Goal: Task Accomplishment & Management: Use online tool/utility

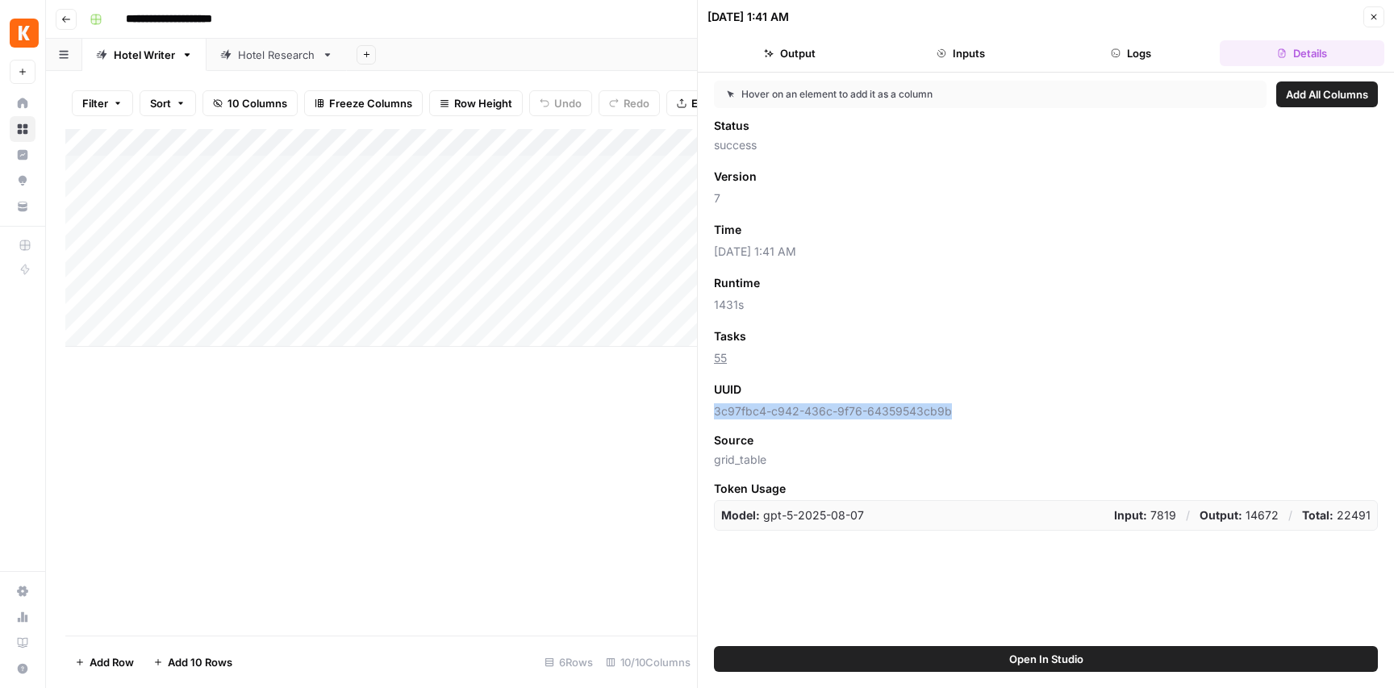
click at [783, 411] on span "3c97fbc4-c942-436c-9f76-64359543cb9b" at bounding box center [1046, 411] width 664 height 16
drag, startPoint x: 783, startPoint y: 411, endPoint x: 818, endPoint y: 406, distance: 35.1
click at [783, 411] on span "3c97fbc4-c942-436c-9f76-64359543cb9b" at bounding box center [1046, 411] width 664 height 16
click at [919, 405] on span "3c97fbc4-c942-436c-9f76-64359543cb9b" at bounding box center [1046, 411] width 664 height 16
drag, startPoint x: 954, startPoint y: 407, endPoint x: 896, endPoint y: 404, distance: 58.1
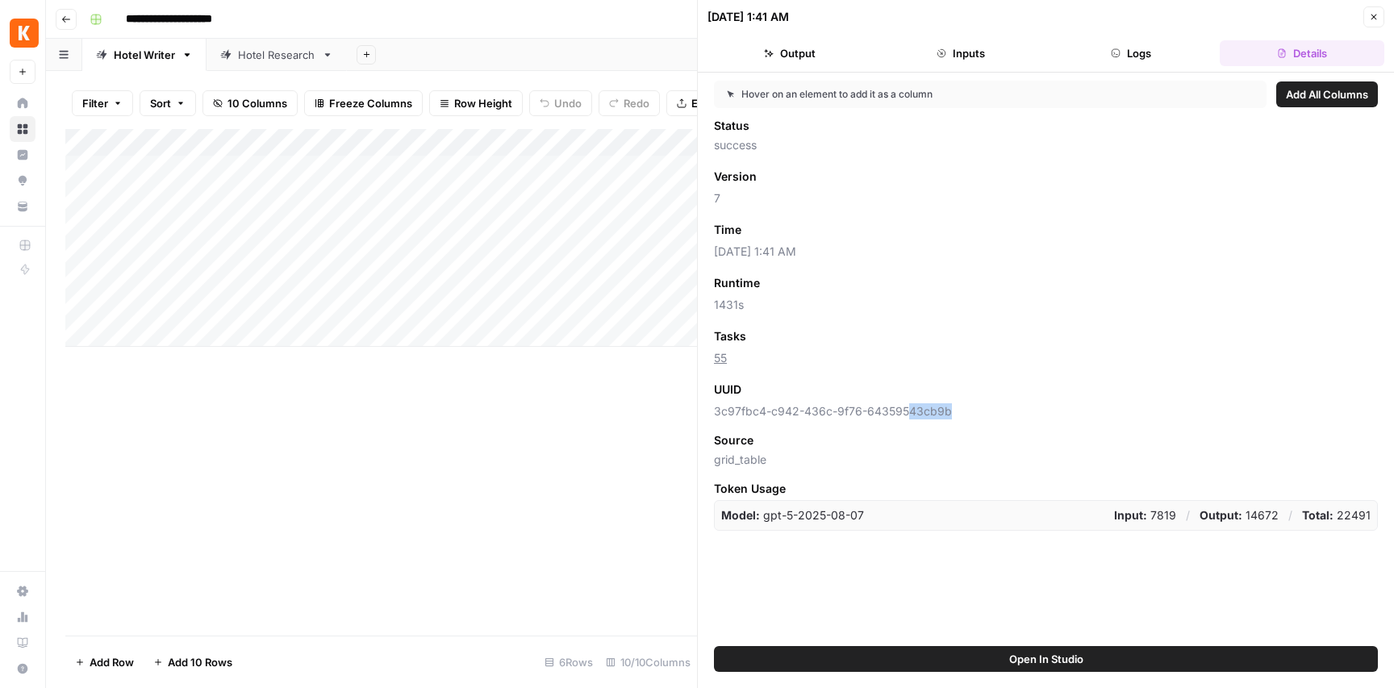
click at [904, 414] on span "3c97fbc4-c942-436c-9f76-64359543cb9b" at bounding box center [1046, 411] width 664 height 16
click at [644, 198] on div "Add Column" at bounding box center [381, 238] width 632 height 218
click at [643, 198] on div "Add Column" at bounding box center [381, 238] width 632 height 218
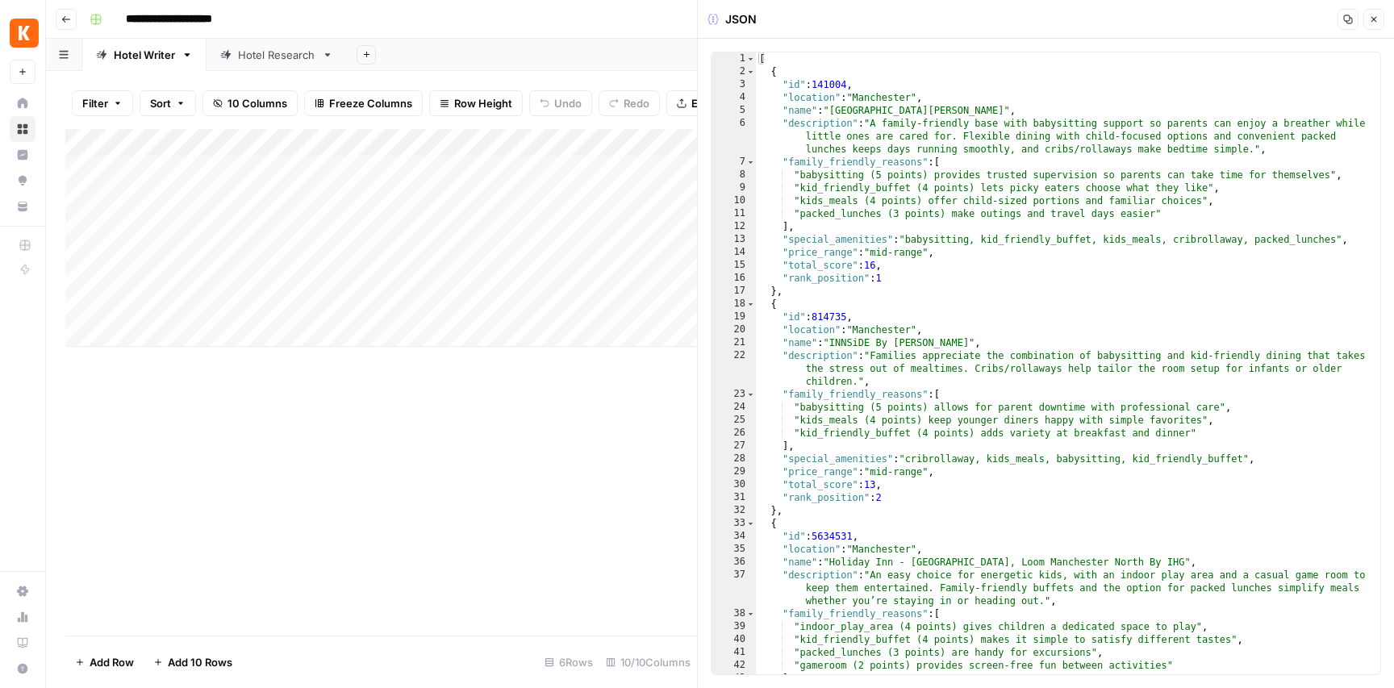
scroll to position [6, 0]
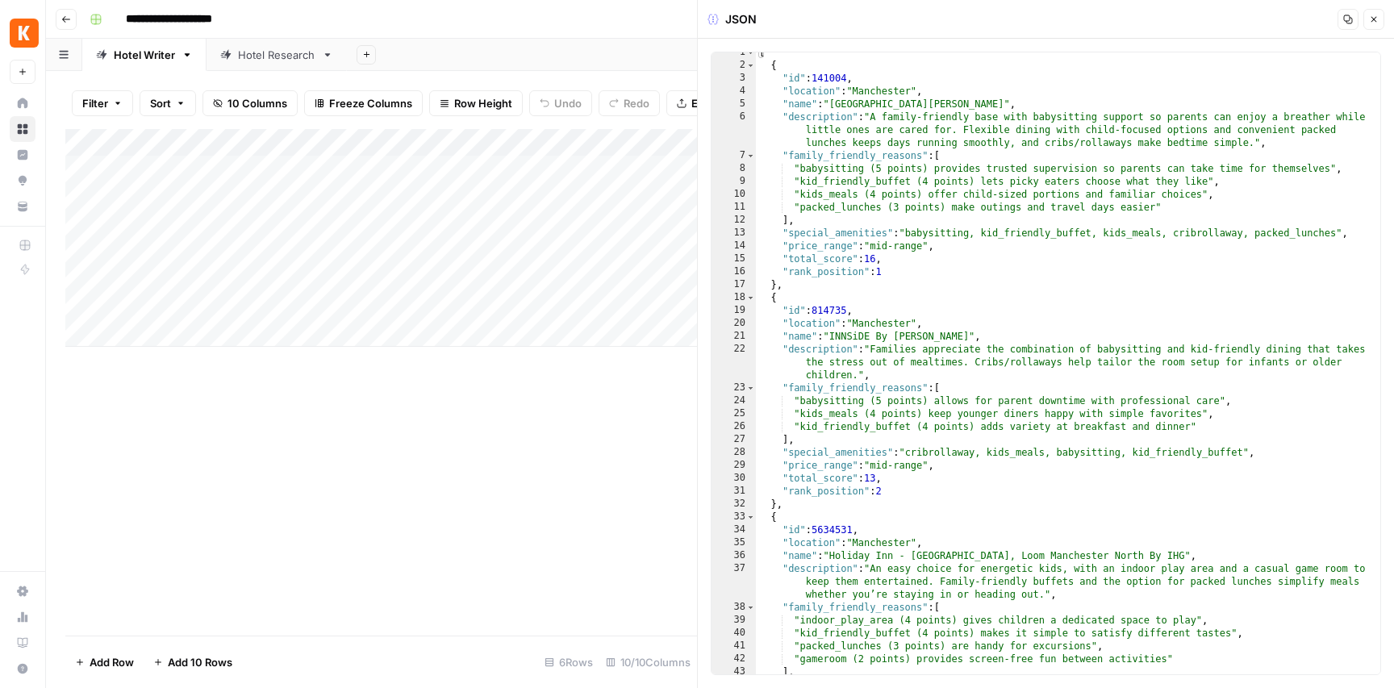
click at [294, 169] on div "Add Column" at bounding box center [381, 238] width 632 height 218
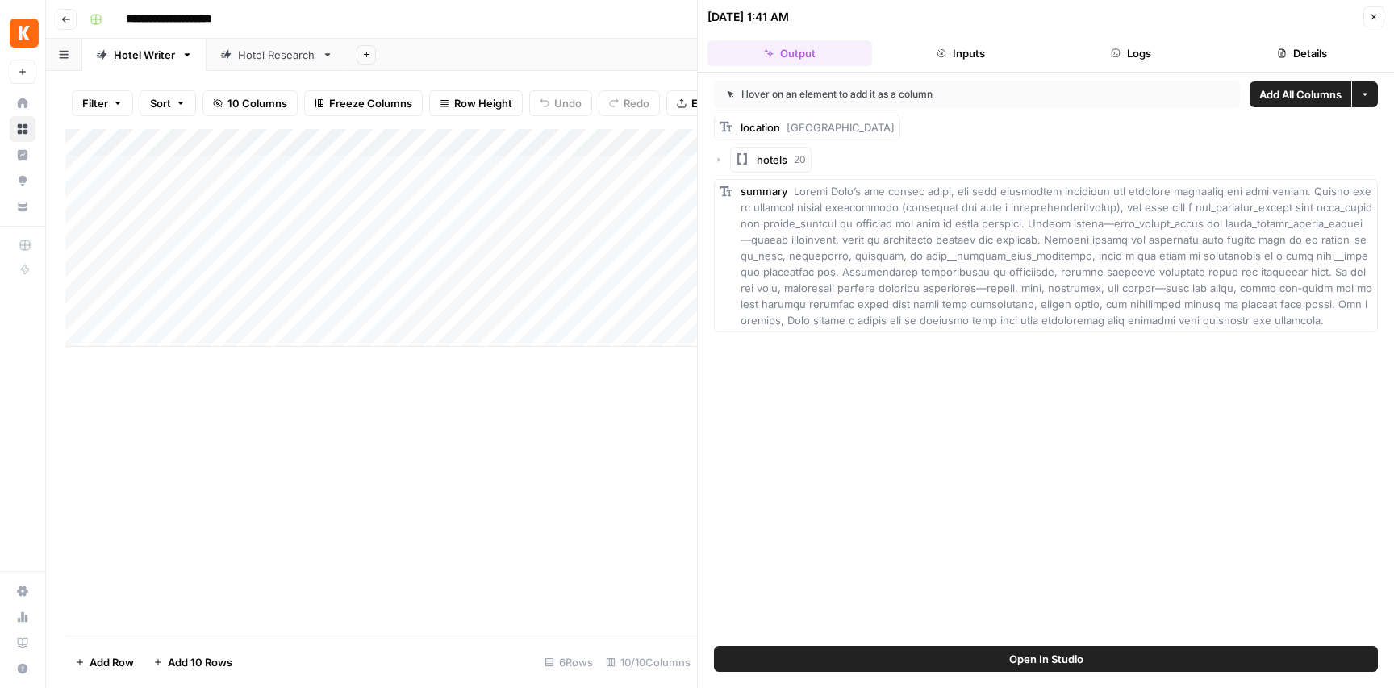
click at [1097, 268] on span at bounding box center [1058, 256] width 635 height 142
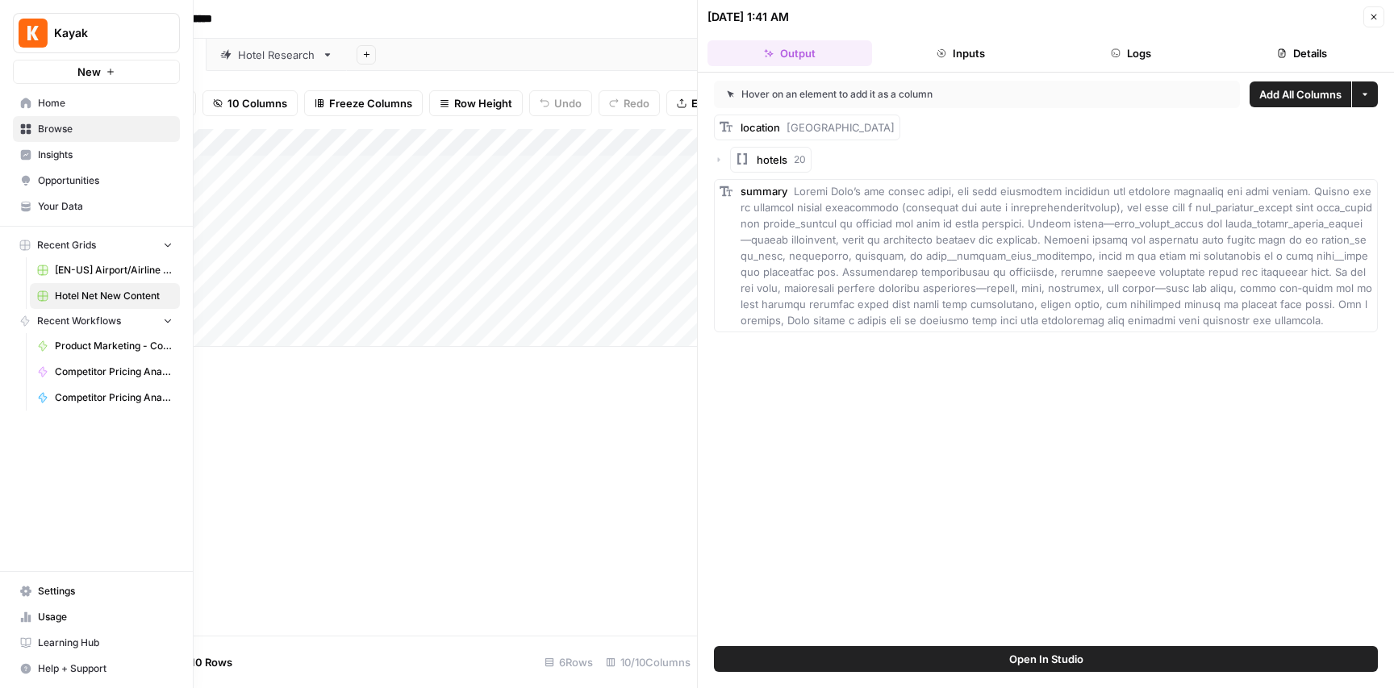
click at [61, 101] on span "Home" at bounding box center [105, 103] width 135 height 15
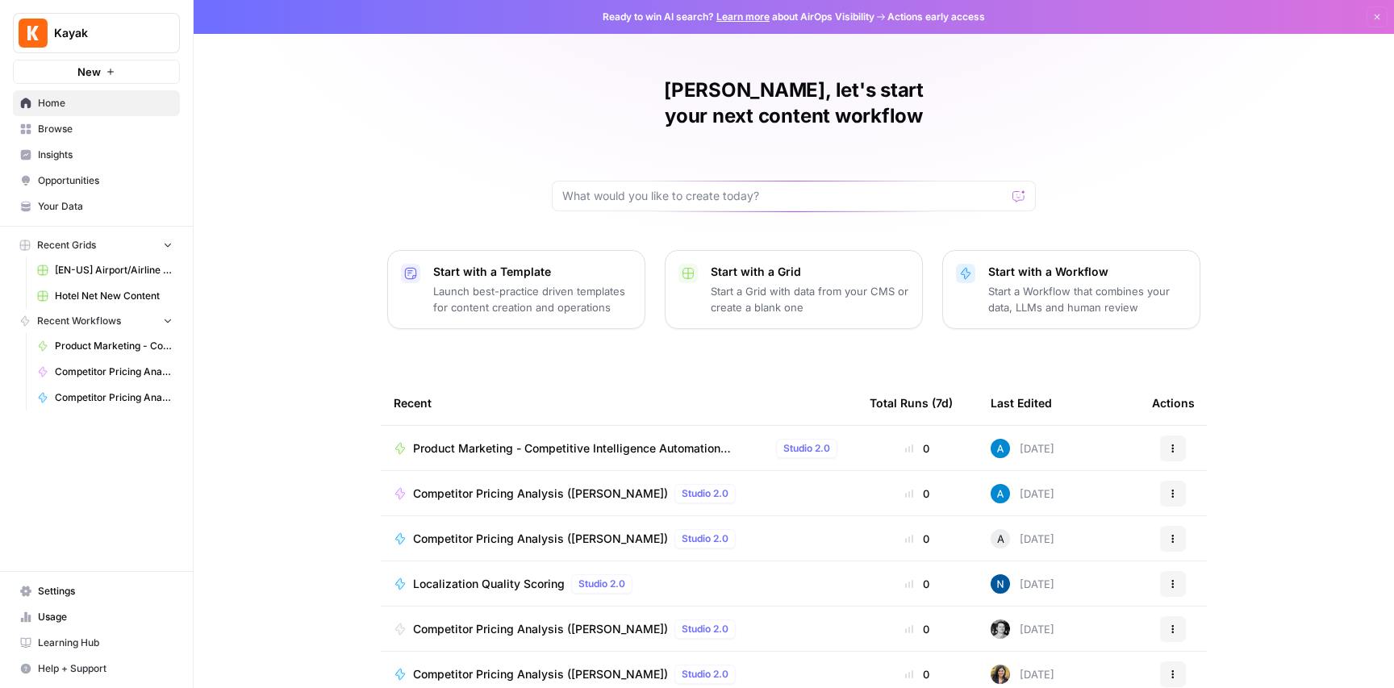
click at [72, 203] on span "Your Data" at bounding box center [105, 206] width 135 height 15
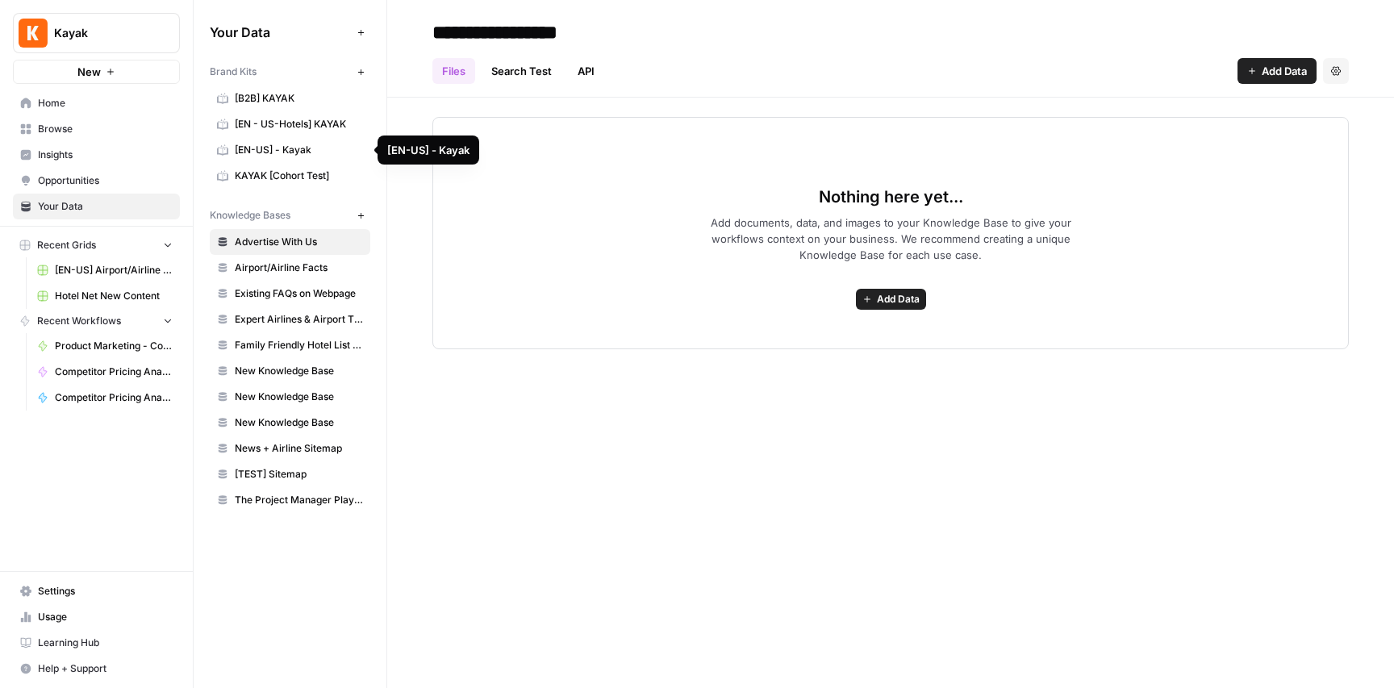
click at [298, 148] on span "[EN-US] - Kayak" at bounding box center [299, 150] width 128 height 15
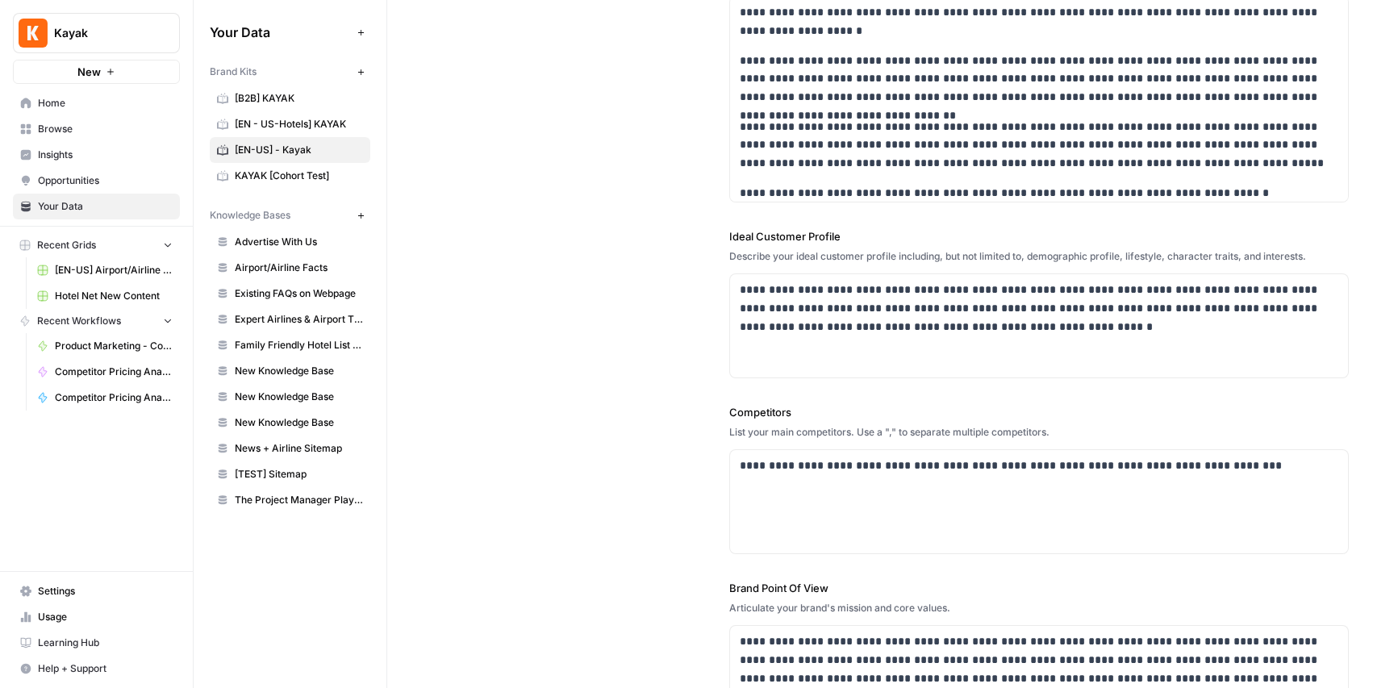
scroll to position [253, 0]
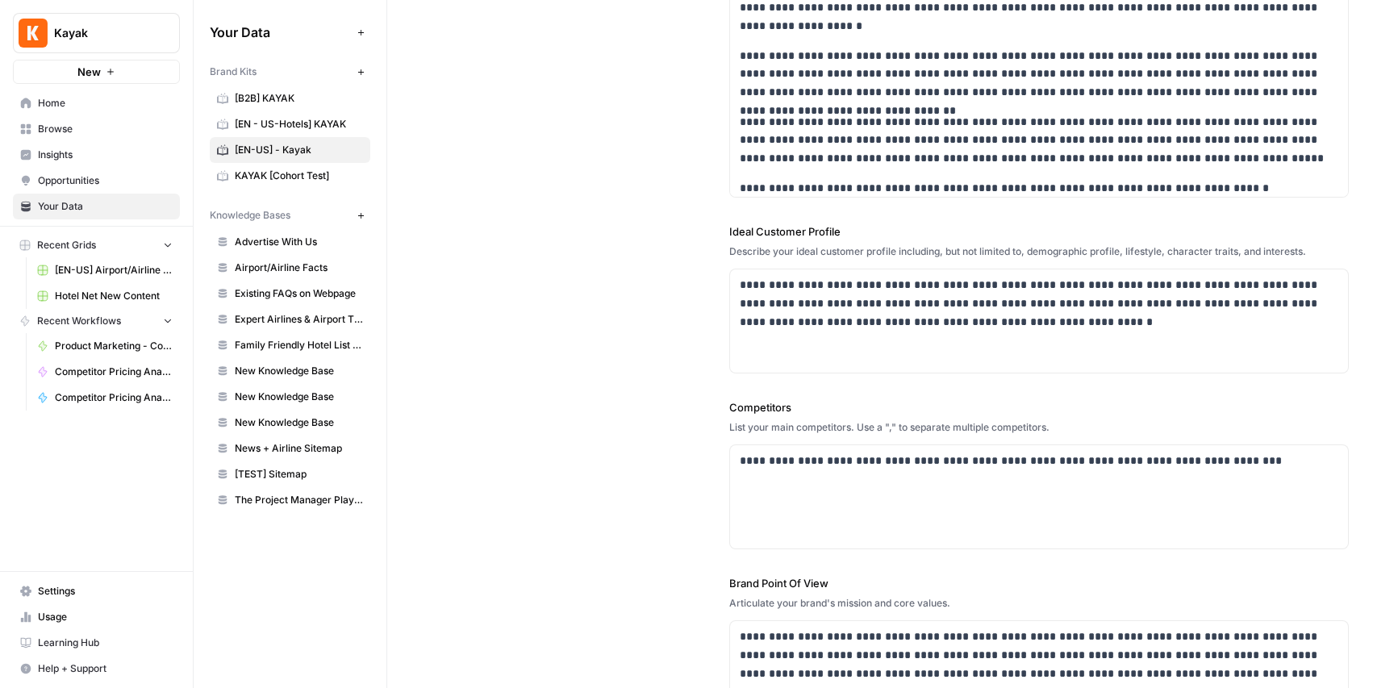
click at [59, 126] on span "Browse" at bounding box center [105, 129] width 135 height 15
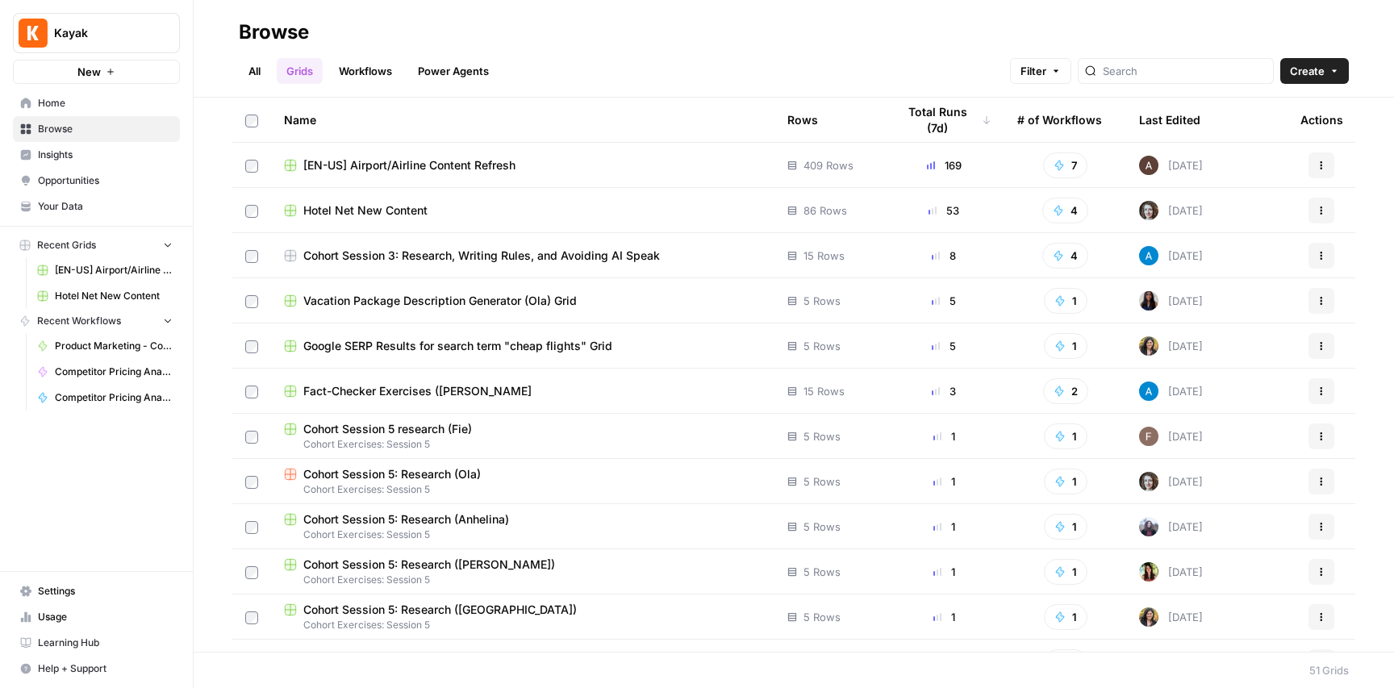
click at [302, 72] on link "Grids" at bounding box center [300, 71] width 46 height 26
click at [450, 167] on span "[EN-US] Airport/Airline Content Refresh" at bounding box center [409, 165] width 212 height 16
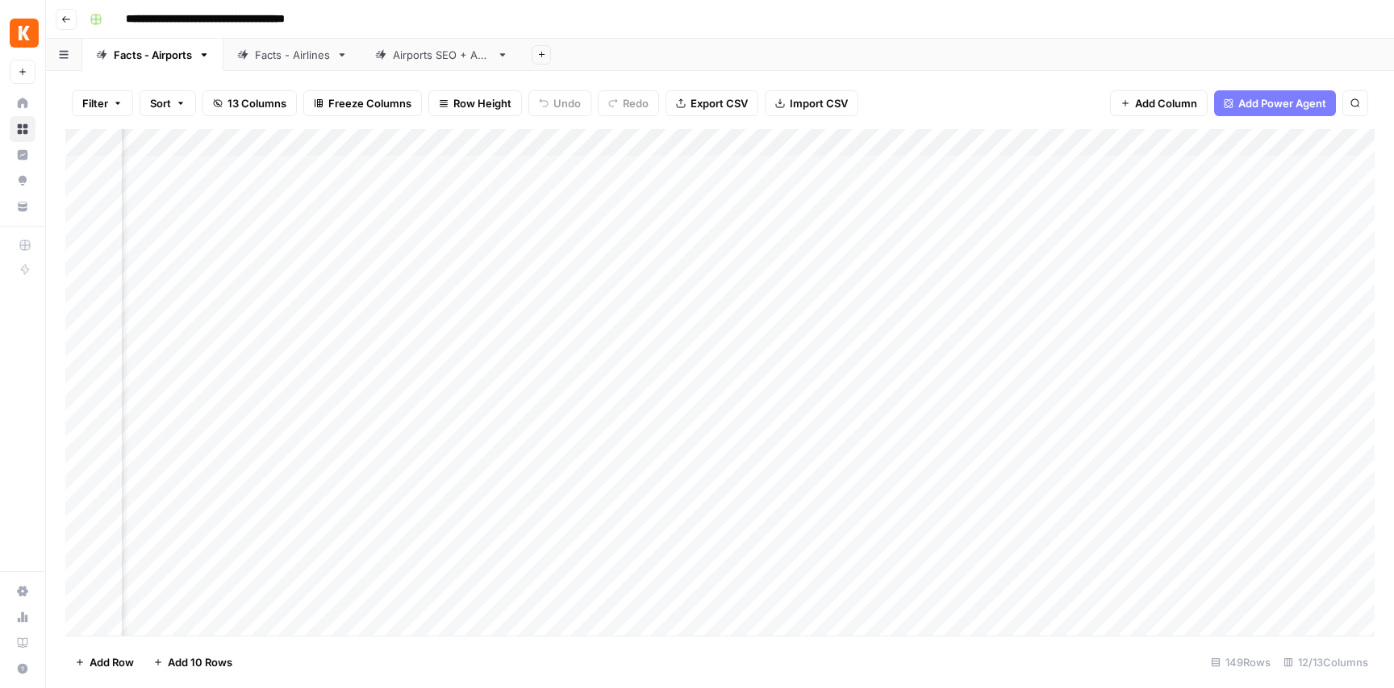
scroll to position [0, 442]
click at [594, 163] on div "Add Column" at bounding box center [719, 382] width 1309 height 507
click at [594, 163] on div at bounding box center [618, 169] width 131 height 30
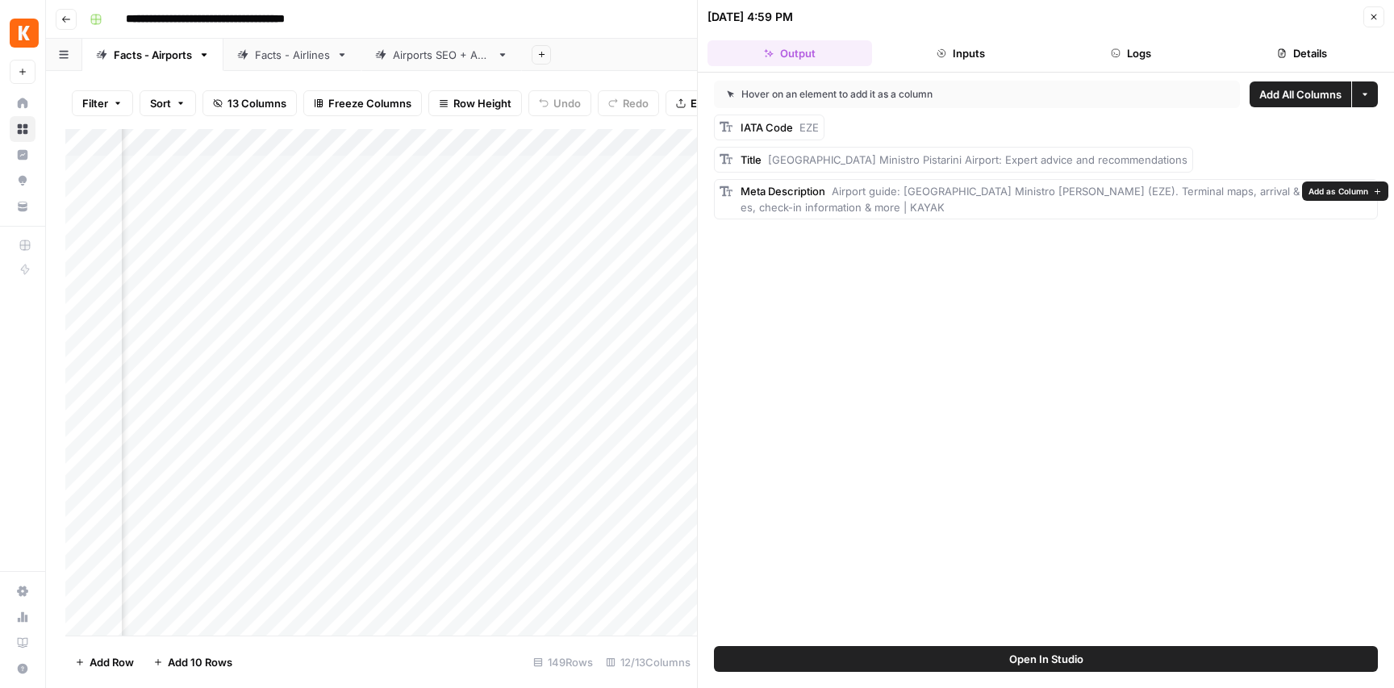
drag, startPoint x: 836, startPoint y: 190, endPoint x: 962, endPoint y: 247, distance: 138.7
click at [891, 218] on div "Meta Description Airport guide: [GEOGRAPHIC_DATA] Ministro [PERSON_NAME] (EZE).…" at bounding box center [1046, 199] width 664 height 40
click at [877, 243] on div "Hover on an element to add it as a column Add All Columns More options IATA Cod…" at bounding box center [1046, 360] width 696 height 574
click at [1136, 52] on button "Logs" at bounding box center [1131, 53] width 165 height 26
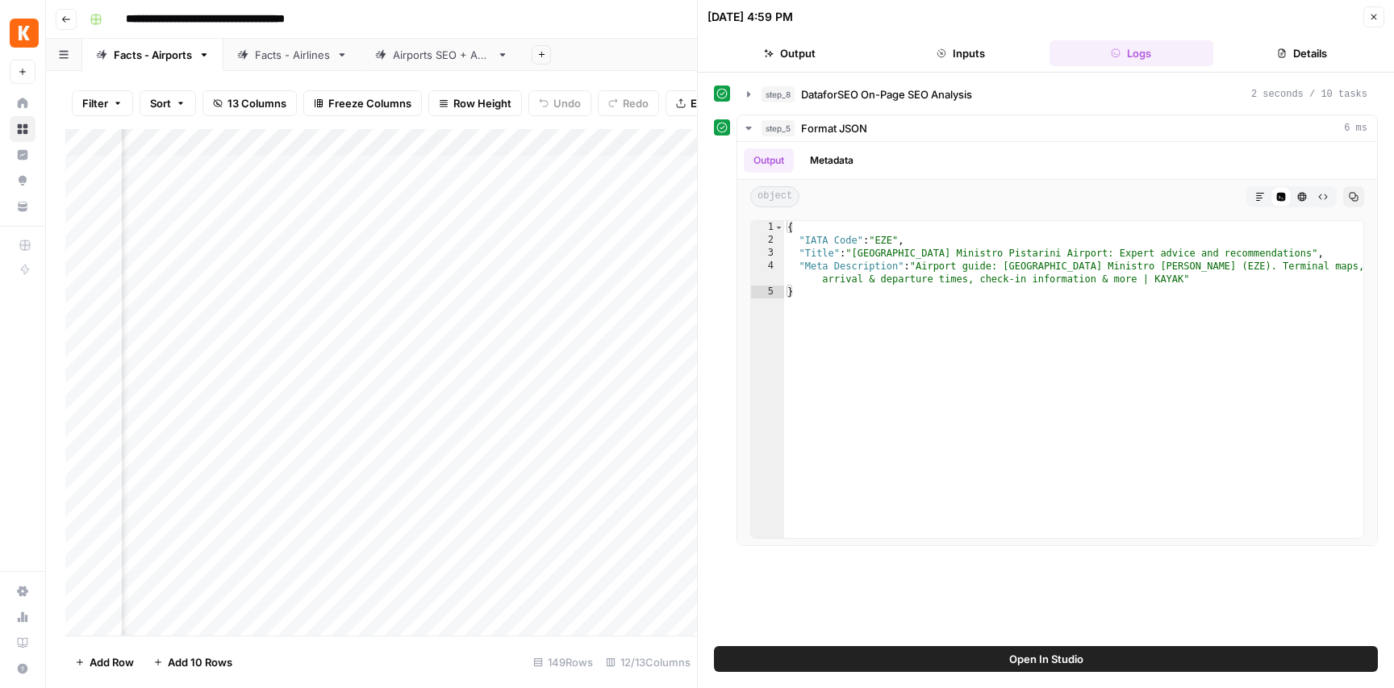
click at [980, 52] on button "Inputs" at bounding box center [960, 53] width 165 height 26
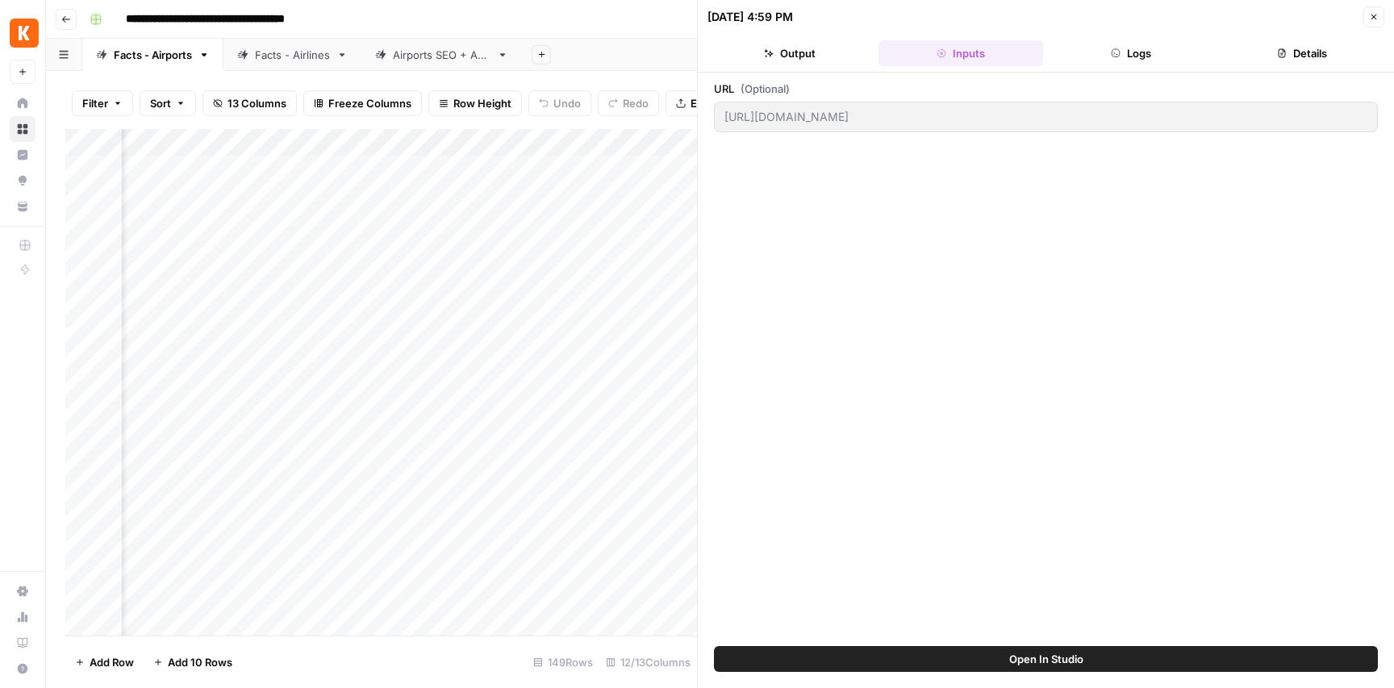
click at [1324, 51] on button "Details" at bounding box center [1302, 53] width 165 height 26
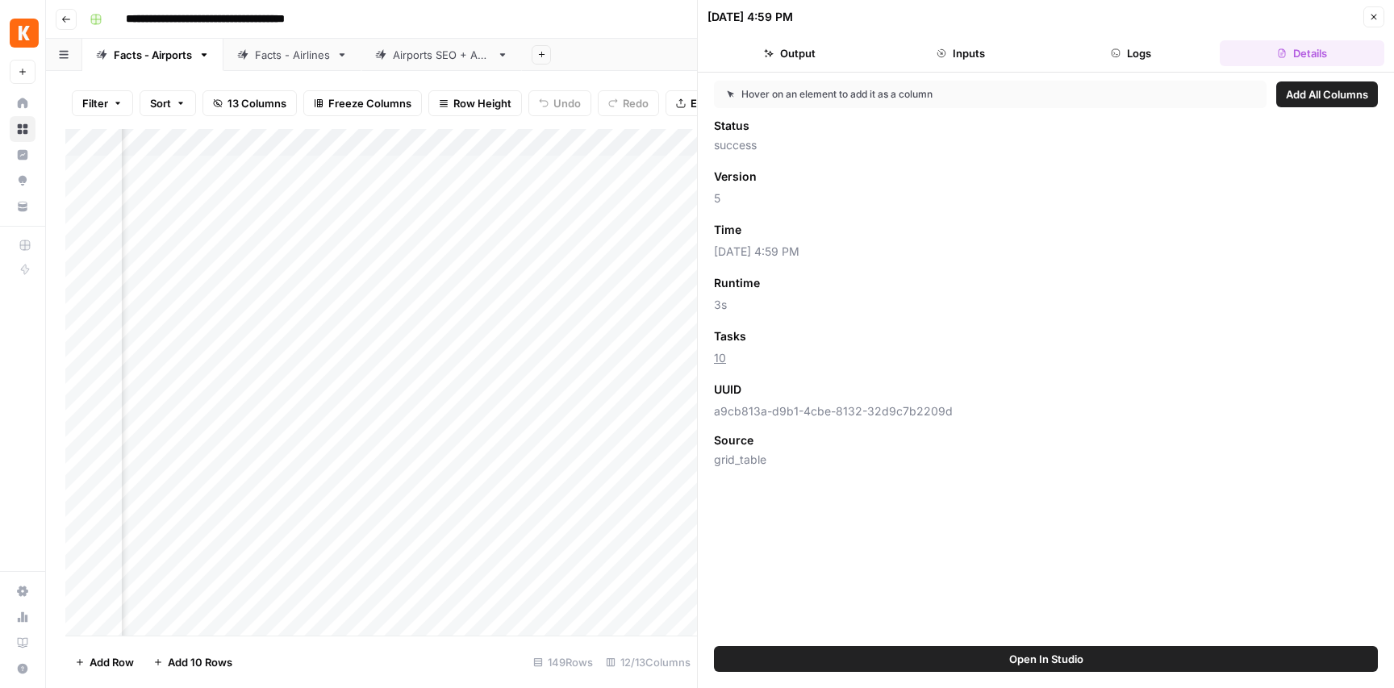
click at [846, 415] on span "a9cb813a-d9b1-4cbe-8132-32d9c7b2209d" at bounding box center [1046, 411] width 664 height 16
drag, startPoint x: 846, startPoint y: 415, endPoint x: 971, endPoint y: 431, distance: 126.1
click at [847, 415] on span "a9cb813a-d9b1-4cbe-8132-32d9c7b2209d" at bounding box center [1046, 411] width 664 height 16
click at [924, 392] on div "UUID Add as Column" at bounding box center [1046, 389] width 664 height 21
drag, startPoint x: 950, startPoint y: 411, endPoint x: 713, endPoint y: 416, distance: 237.2
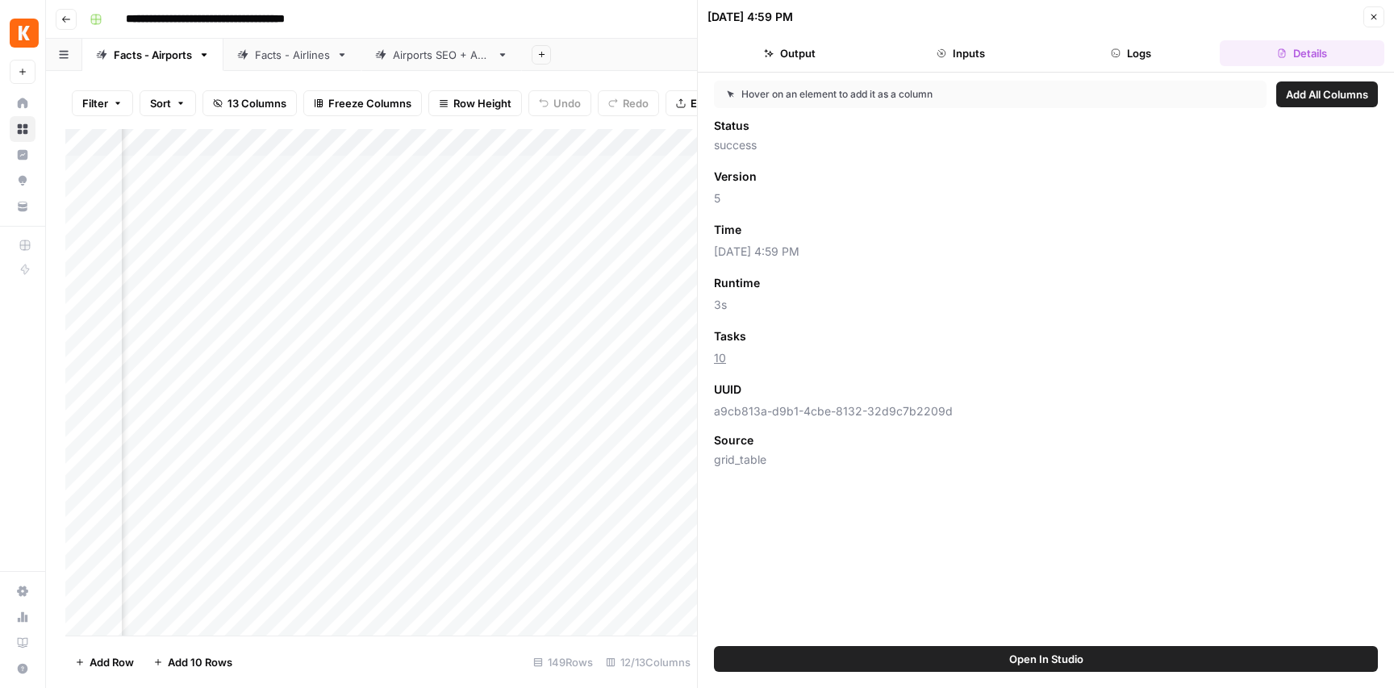
click at [713, 416] on div "Hover on an element to add it as a column Add All Columns Status success Versio…" at bounding box center [1046, 360] width 696 height 574
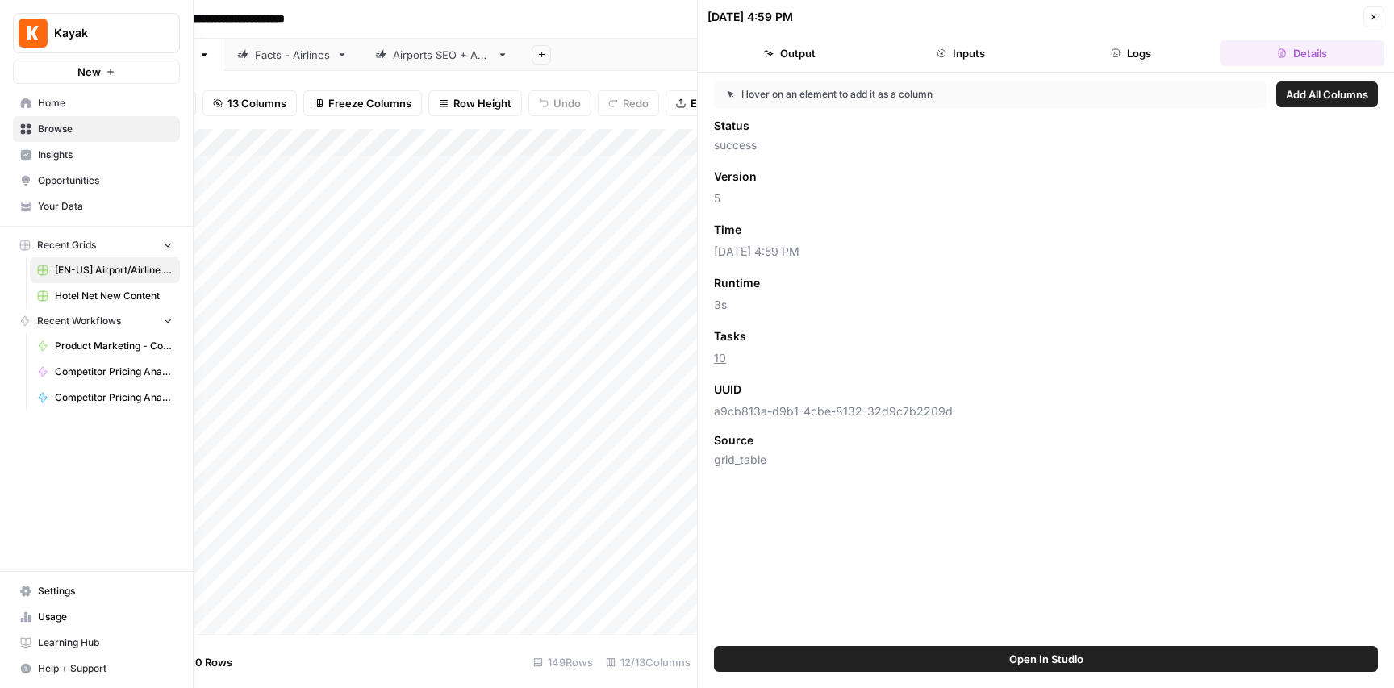
click at [24, 130] on icon at bounding box center [26, 129] width 10 height 10
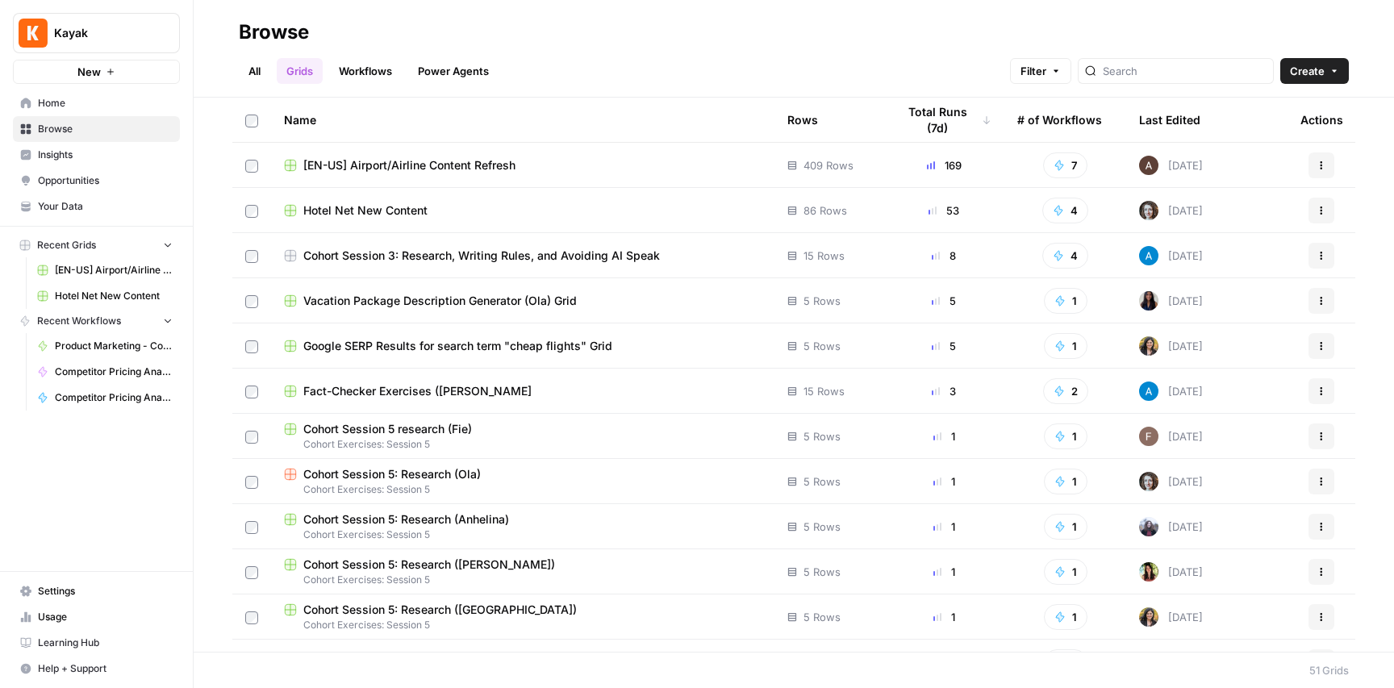
click at [305, 70] on link "Grids" at bounding box center [300, 71] width 46 height 26
click at [447, 165] on span "[EN-US] Airport/Airline Content Refresh" at bounding box center [409, 165] width 212 height 16
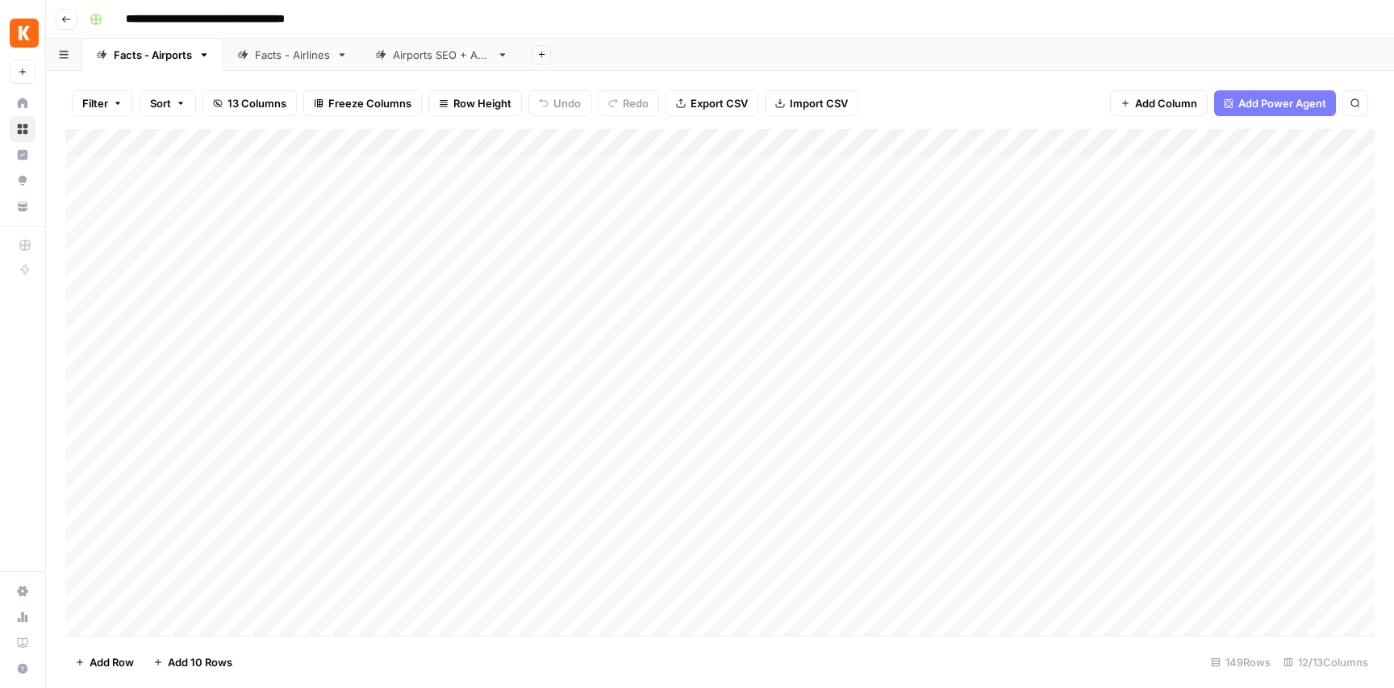
click at [1043, 168] on div "Add Column" at bounding box center [719, 382] width 1309 height 507
click at [1057, 167] on div "Add Column" at bounding box center [719, 382] width 1309 height 507
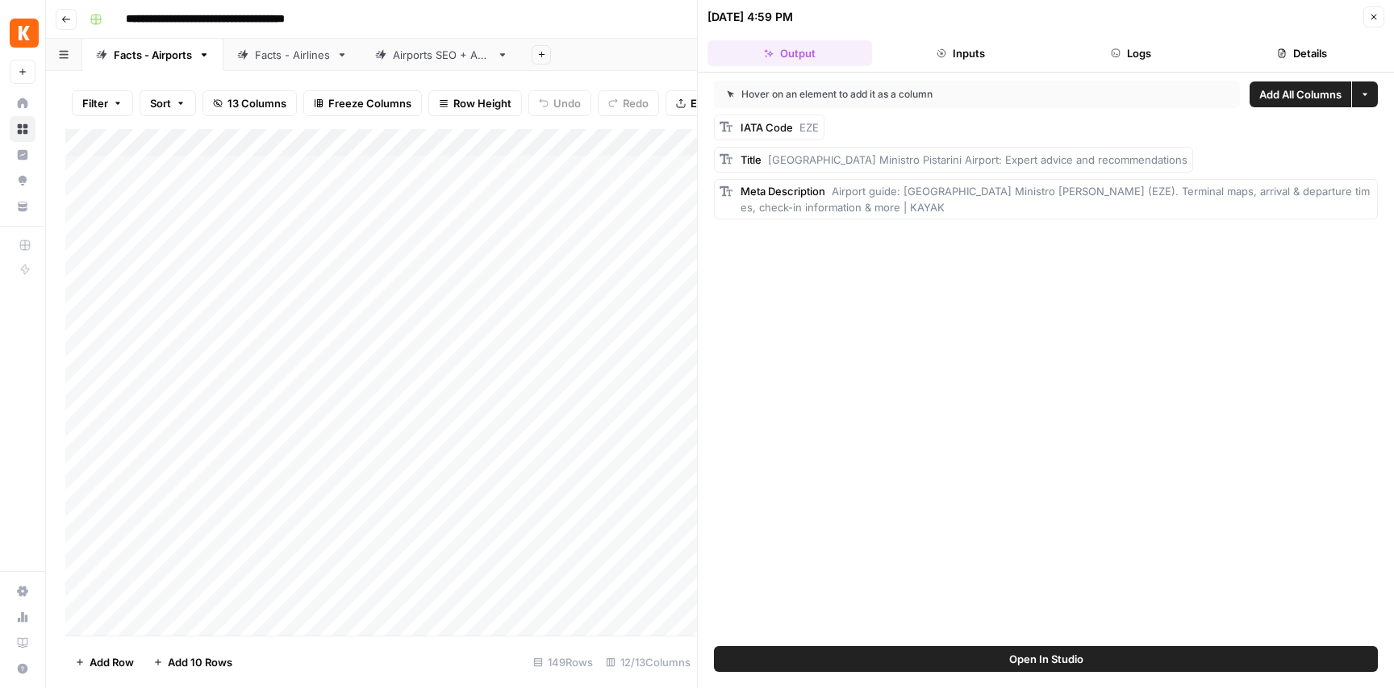
click at [982, 51] on button "Inputs" at bounding box center [960, 53] width 165 height 26
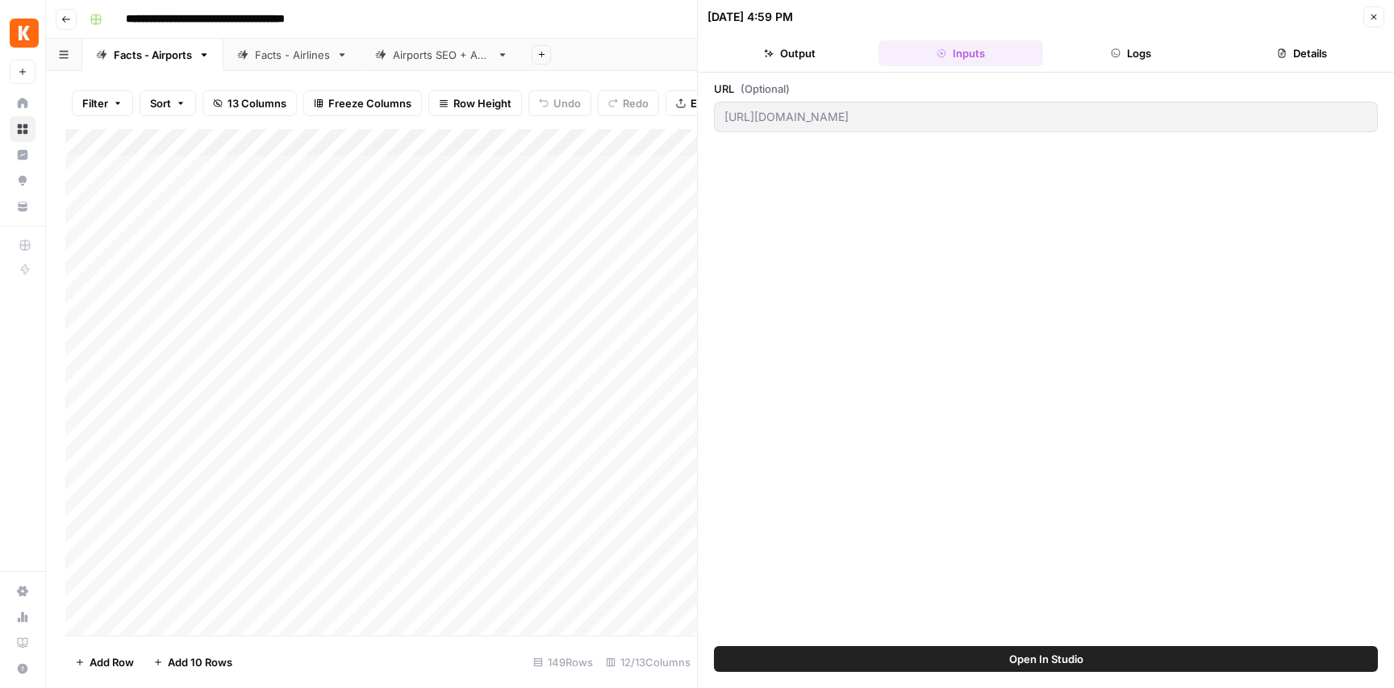
click at [1146, 56] on button "Logs" at bounding box center [1131, 53] width 165 height 26
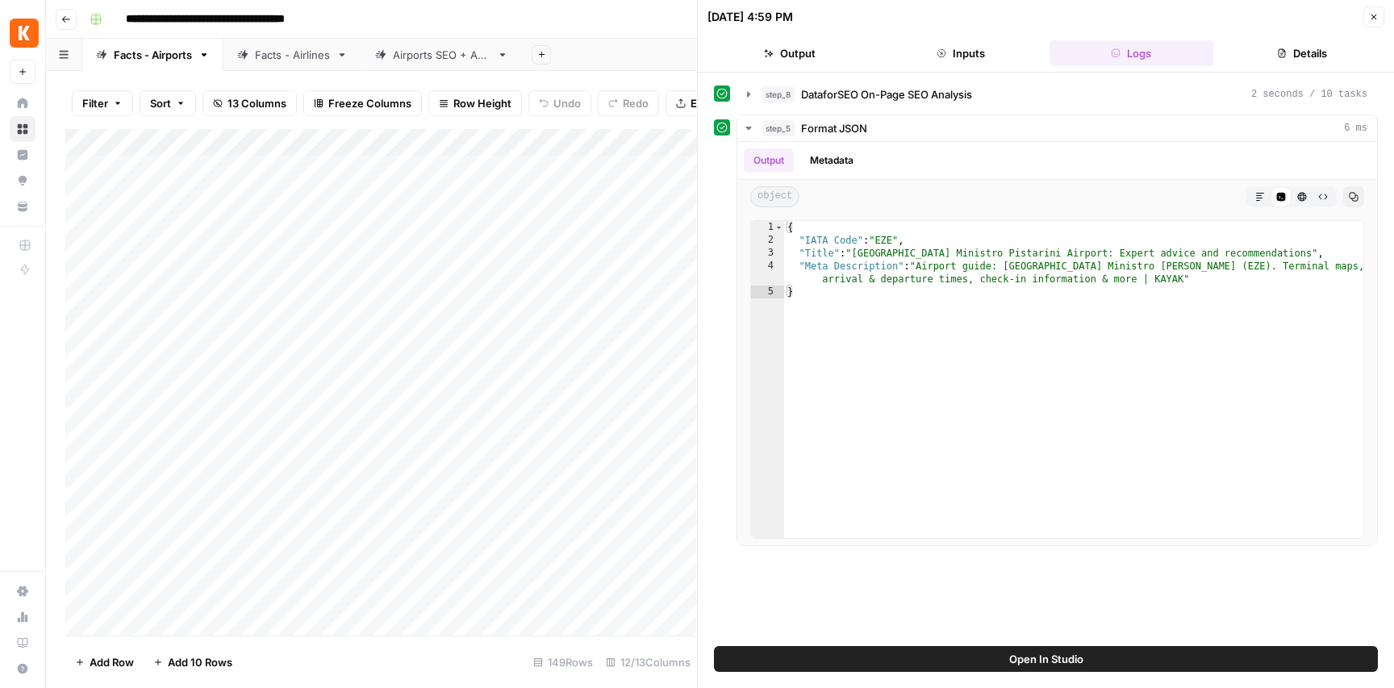
click at [1313, 54] on button "Details" at bounding box center [1302, 53] width 165 height 26
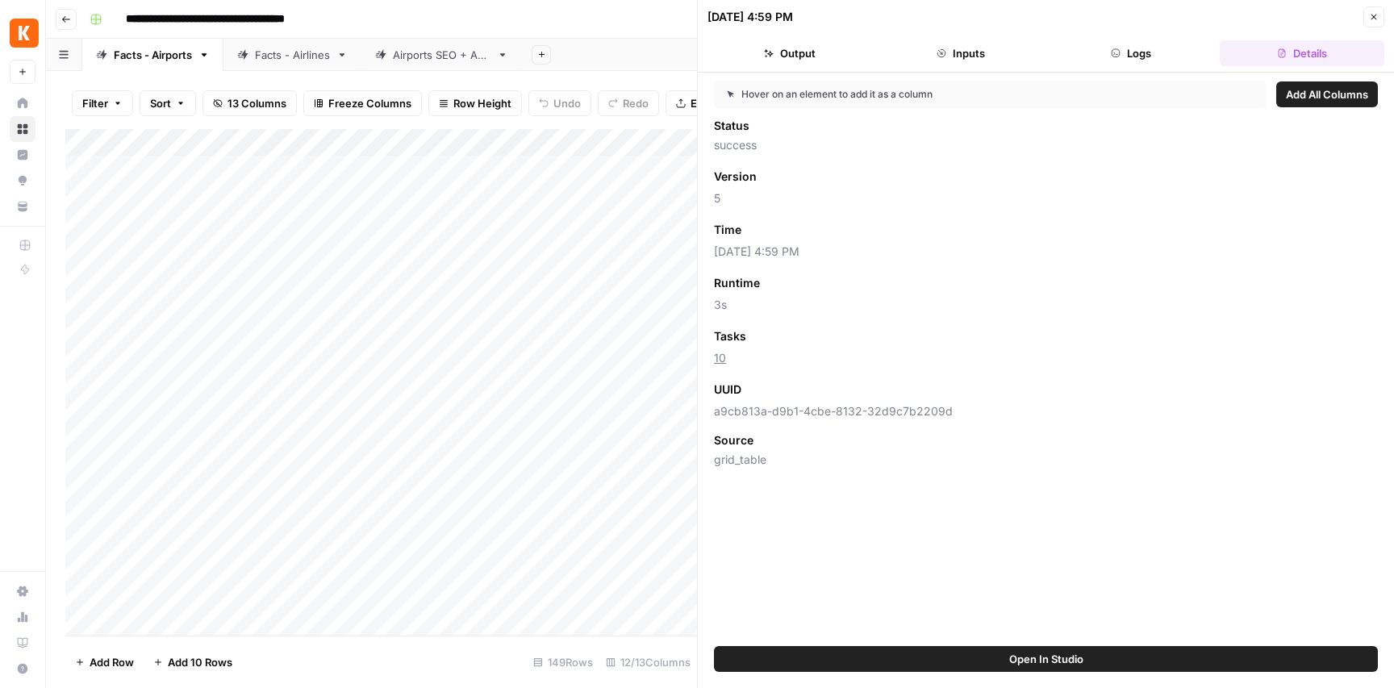
click at [802, 414] on span "a9cb813a-d9b1-4cbe-8132-32d9c7b2209d" at bounding box center [1046, 411] width 664 height 16
click at [803, 414] on span "a9cb813a-d9b1-4cbe-8132-32d9c7b2209d" at bounding box center [1046, 411] width 664 height 16
click at [920, 409] on span "a9cb813a-d9b1-4cbe-8132-32d9c7b2209d" at bounding box center [1046, 411] width 664 height 16
drag, startPoint x: 947, startPoint y: 408, endPoint x: 711, endPoint y: 413, distance: 236.4
click at [711, 413] on div "Hover on an element to add it as a column Add All Columns Status success Versio…" at bounding box center [1046, 360] width 696 height 574
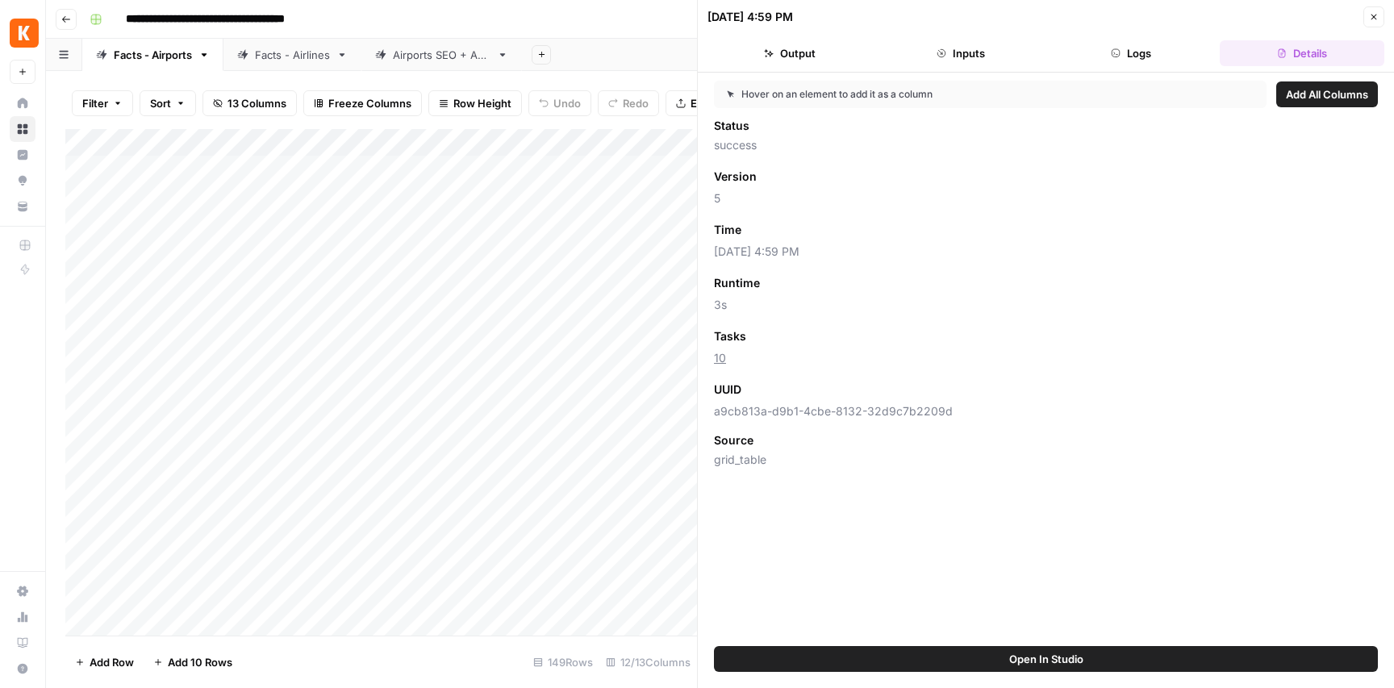
click at [849, 439] on div "Source" at bounding box center [1046, 440] width 664 height 16
drag, startPoint x: 717, startPoint y: 413, endPoint x: 950, endPoint y: 414, distance: 233.1
click at [942, 401] on div "UUID Add as Column a9cb813a-d9b1-4cbe-8132-32d9c7b2209d" at bounding box center [1046, 399] width 664 height 40
click at [945, 411] on span "a9cb813a-d9b1-4cbe-8132-32d9c7b2209d" at bounding box center [1046, 411] width 664 height 16
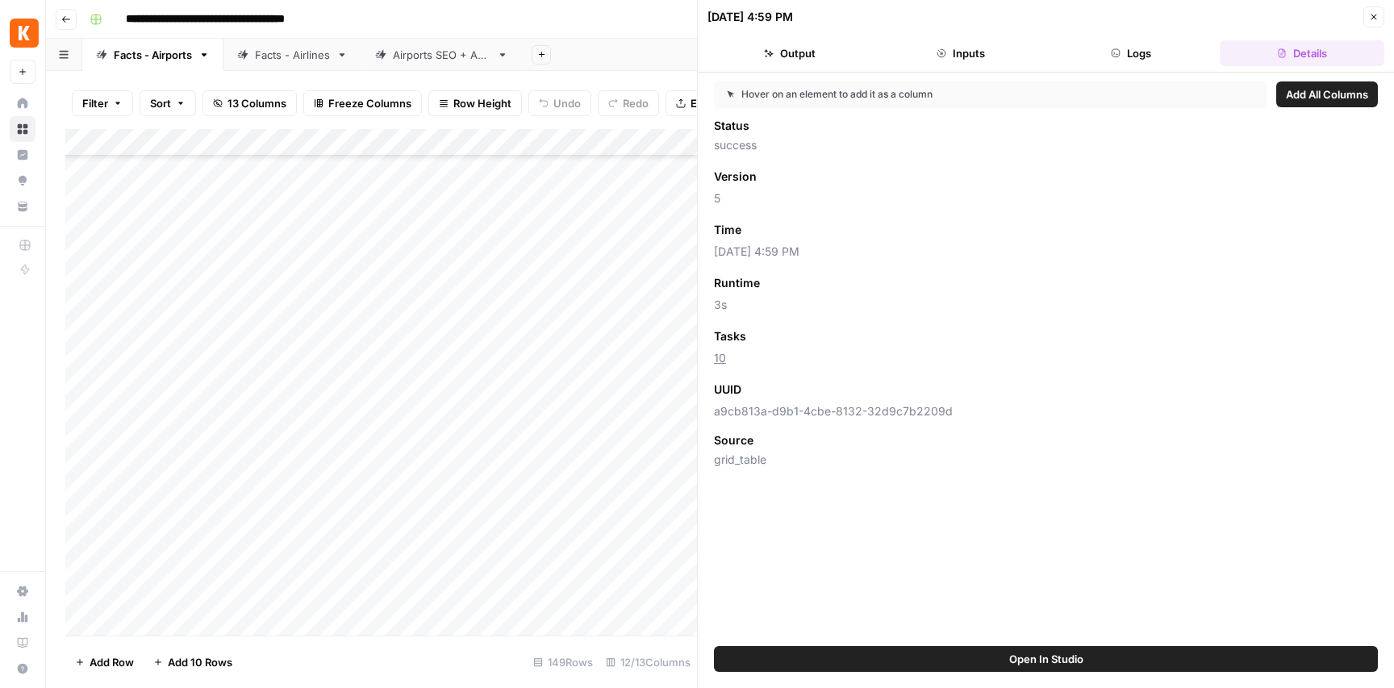
drag, startPoint x: 900, startPoint y: 422, endPoint x: 736, endPoint y: 420, distance: 163.8
click at [746, 438] on div "Status success Version Add as Column 5 Time Add as Column [DATE] 4:59 PM Runtim…" at bounding box center [1046, 293] width 664 height 350
click at [734, 415] on span "a9cb813a-d9b1-4cbe-8132-32d9c7b2209d" at bounding box center [1046, 411] width 664 height 16
click at [727, 407] on span "a9cb813a-d9b1-4cbe-8132-32d9c7b2209d" at bounding box center [1046, 411] width 664 height 16
drag, startPoint x: 727, startPoint y: 407, endPoint x: 874, endPoint y: 435, distance: 150.1
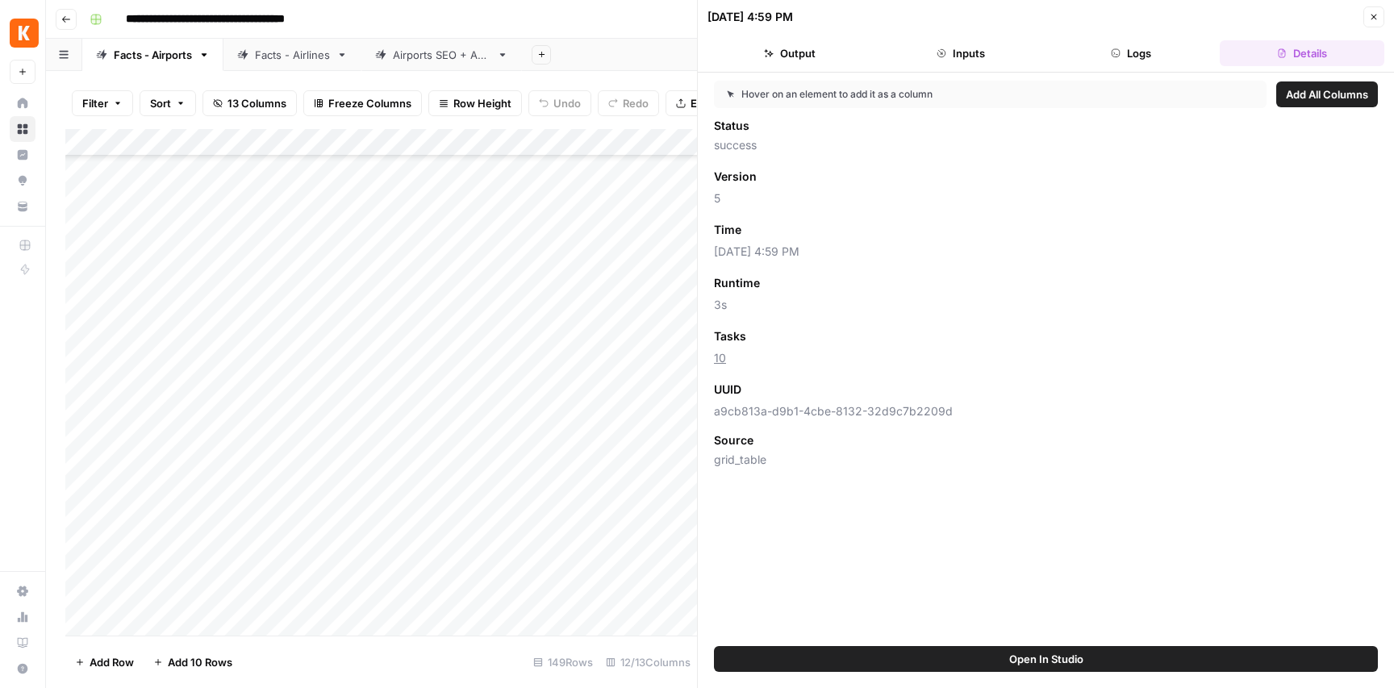
click at [727, 407] on span "a9cb813a-d9b1-4cbe-8132-32d9c7b2209d" at bounding box center [1046, 411] width 664 height 16
click at [742, 417] on span "a9cb813a-d9b1-4cbe-8132-32d9c7b2209d" at bounding box center [1046, 411] width 664 height 16
click at [832, 419] on span "a9cb813a-d9b1-4cbe-8132-32d9c7b2209d" at bounding box center [1046, 411] width 664 height 16
drag, startPoint x: 722, startPoint y: 412, endPoint x: 786, endPoint y: 415, distance: 64.6
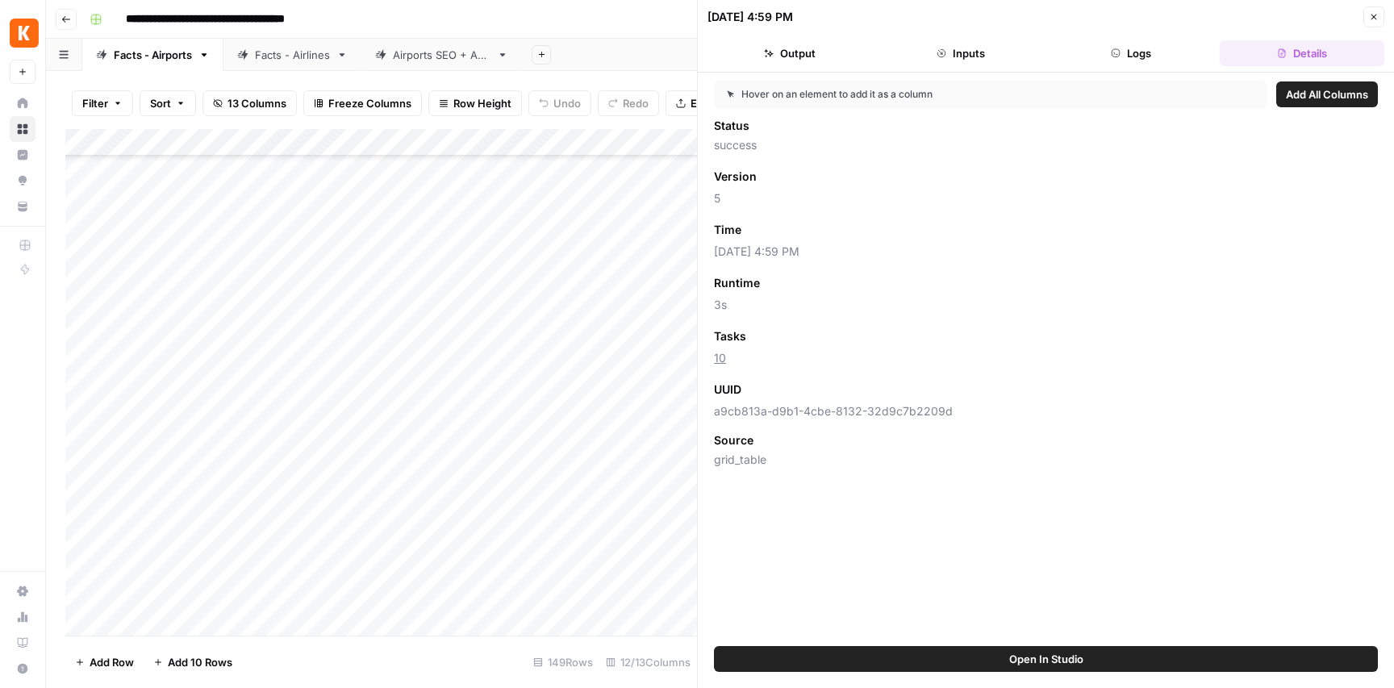
click at [786, 415] on span "a9cb813a-d9b1-4cbe-8132-32d9c7b2209d" at bounding box center [1046, 411] width 664 height 16
click at [816, 419] on span "a9cb813a-d9b1-4cbe-8132-32d9c7b2209d" at bounding box center [1046, 411] width 664 height 16
click at [365, 167] on div "Add Column" at bounding box center [381, 382] width 632 height 507
click at [805, 61] on button "Output" at bounding box center [789, 53] width 165 height 26
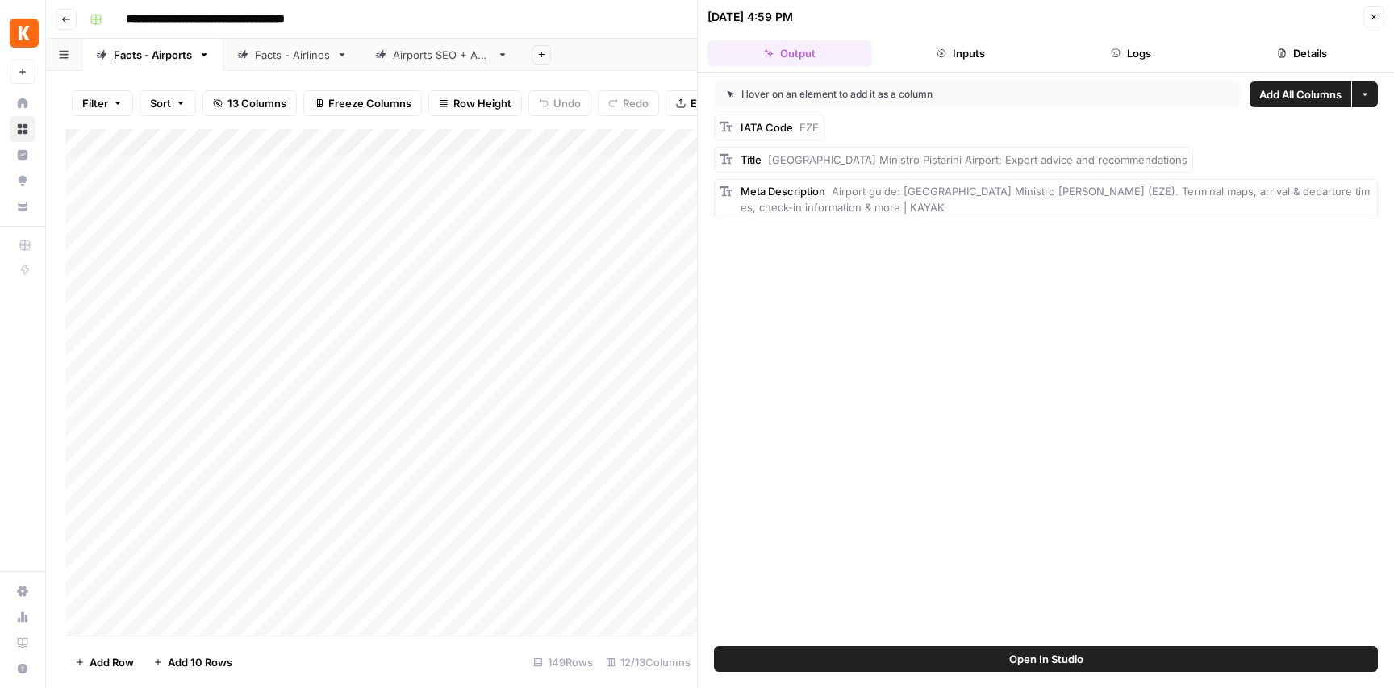
click at [974, 58] on button "Inputs" at bounding box center [960, 53] width 165 height 26
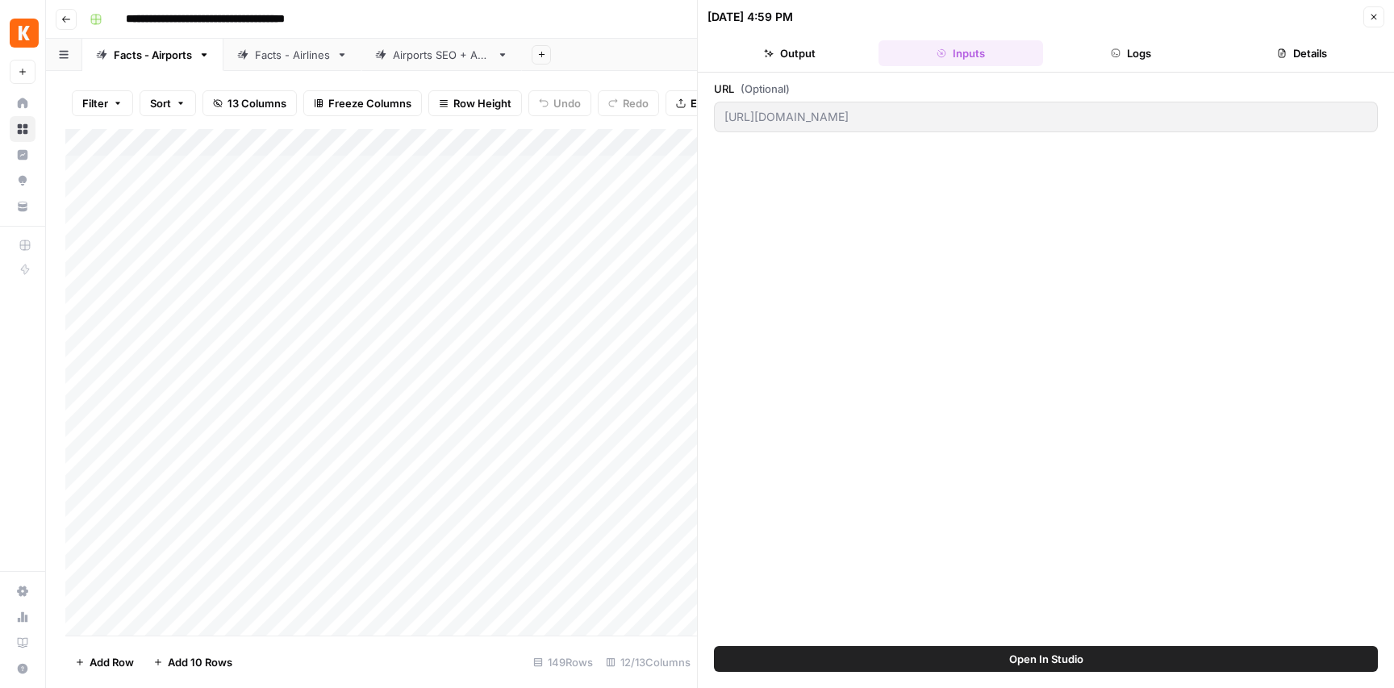
click at [1128, 58] on button "Logs" at bounding box center [1131, 53] width 165 height 26
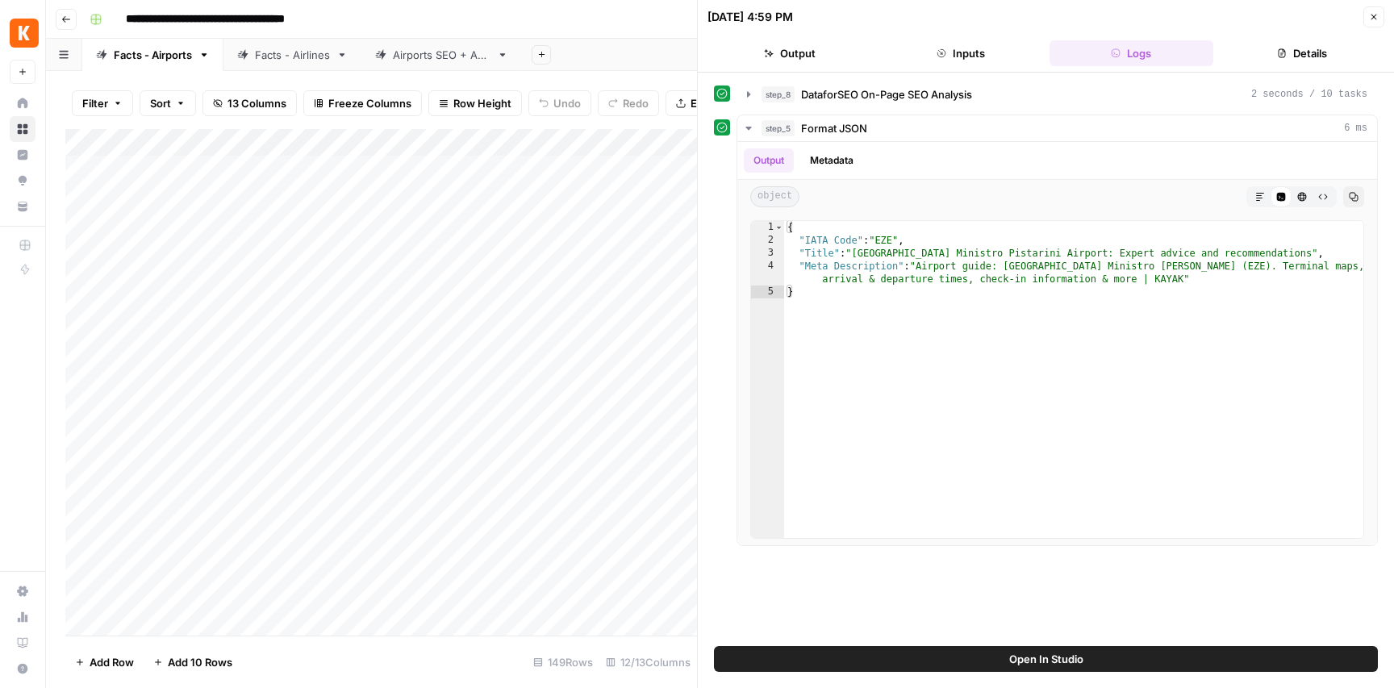
click at [142, 165] on div "Add Column" at bounding box center [381, 382] width 632 height 507
click at [152, 173] on input "54200" at bounding box center [209, 172] width 164 height 16
type textarea "**********"
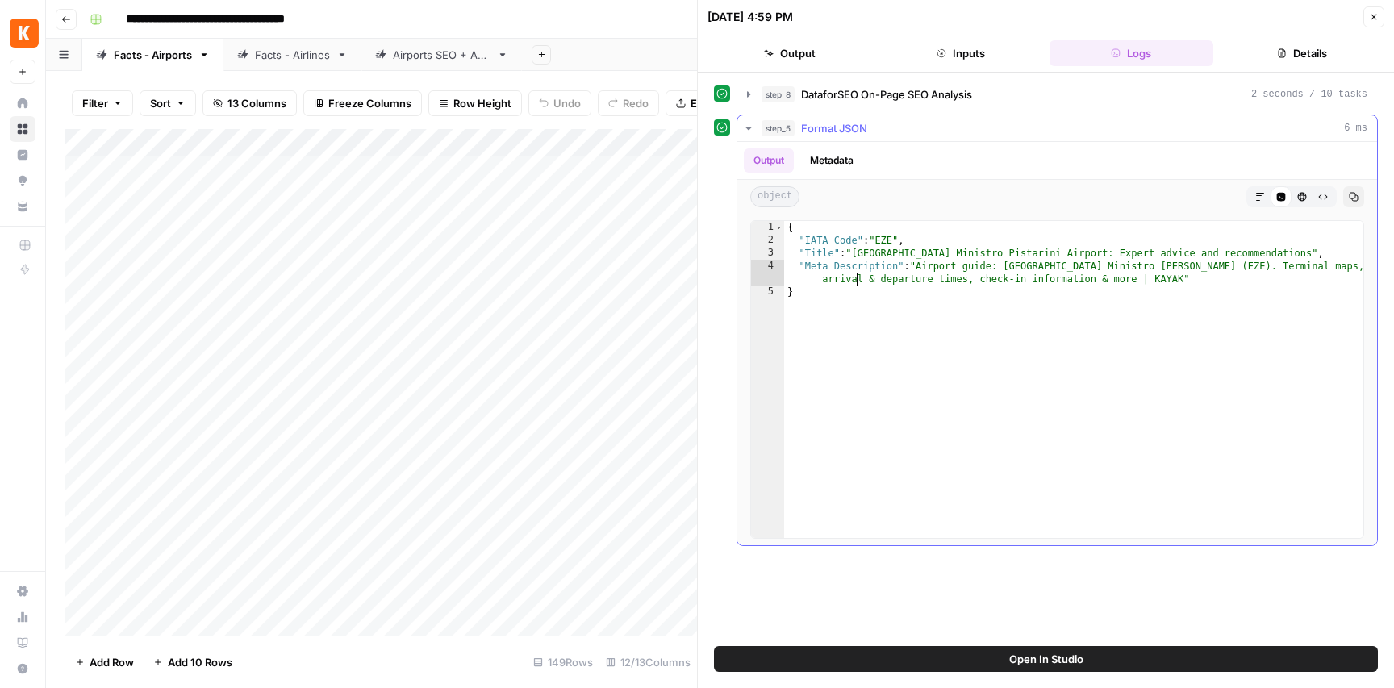
click at [860, 276] on div "{ "IATA Code" : "EZE" , "Title" : "Buenos Aires Ministro Pistarini Airport: Exp…" at bounding box center [1073, 392] width 579 height 343
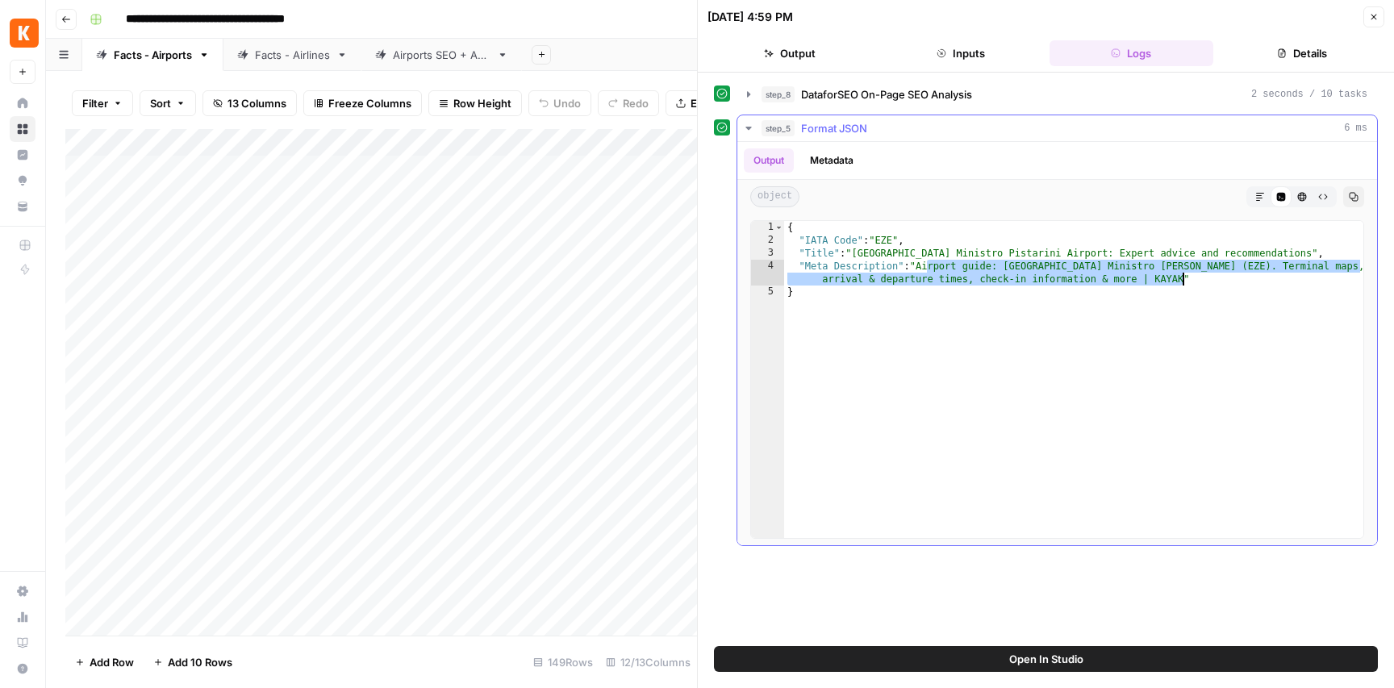
drag, startPoint x: 986, startPoint y: 264, endPoint x: 1191, endPoint y: 300, distance: 208.1
click at [1183, 275] on div "{ "IATA Code" : "EZE" , "Title" : "Buenos Aires Ministro Pistarini Airport: Exp…" at bounding box center [1073, 392] width 579 height 343
